Goal: Entertainment & Leisure: Consume media (video, audio)

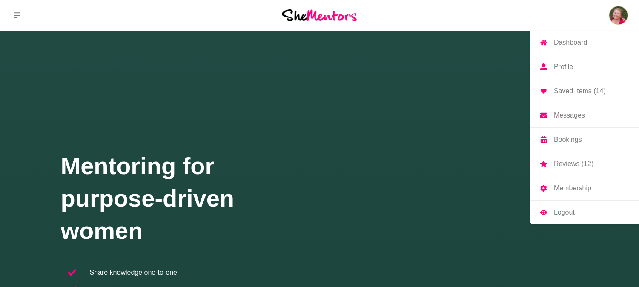
click at [588, 43] on link "Dashboard" at bounding box center [584, 43] width 109 height 24
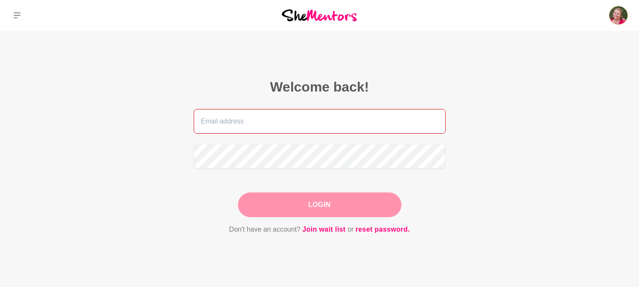
click at [229, 128] on input "email" at bounding box center [320, 121] width 252 height 25
type input "[PERSON_NAME][EMAIL_ADDRESS][DOMAIN_NAME]"
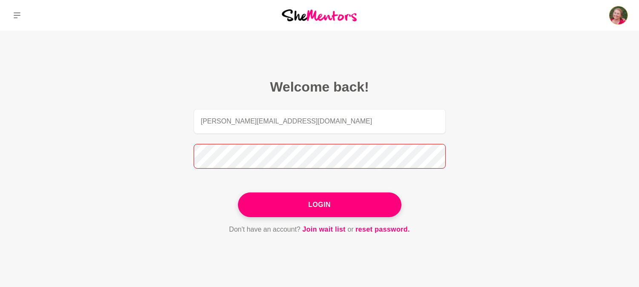
click at [238, 193] on button "Login" at bounding box center [320, 205] width 164 height 25
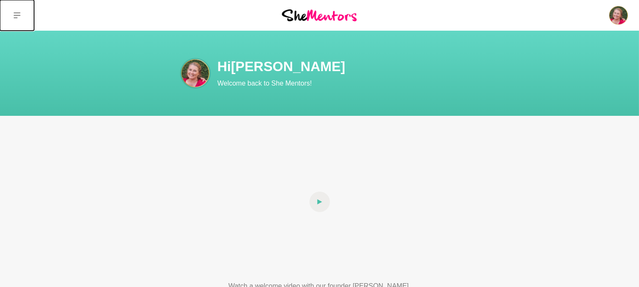
click at [24, 20] on button at bounding box center [17, 15] width 34 height 31
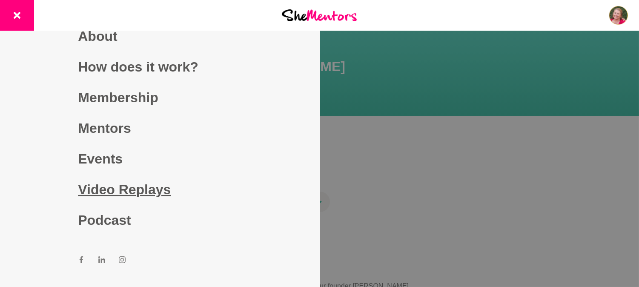
click at [138, 190] on link "Video Replays" at bounding box center [160, 189] width 164 height 31
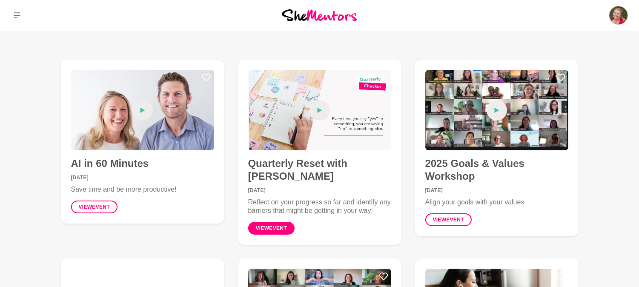
click at [275, 226] on link "View event" at bounding box center [271, 228] width 46 height 13
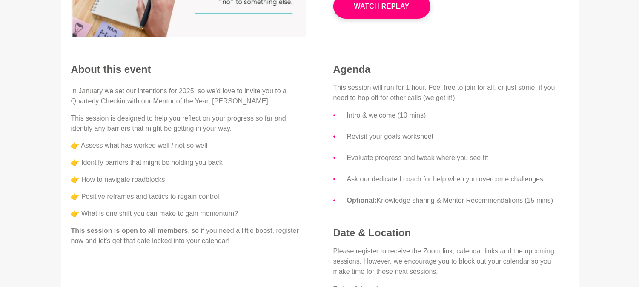
scroll to position [38, 0]
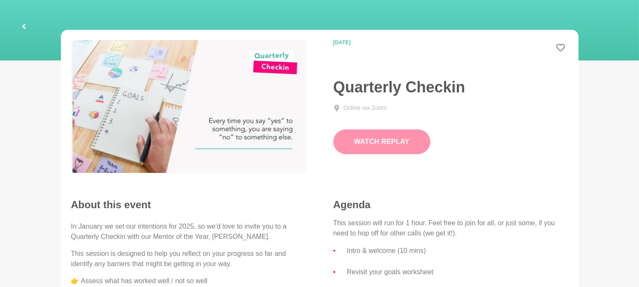
click at [377, 140] on button "Watch Replay" at bounding box center [382, 141] width 97 height 25
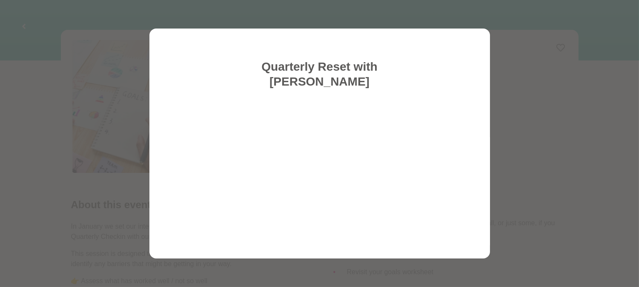
scroll to position [31, 0]
